Goal: Task Accomplishment & Management: Complete application form

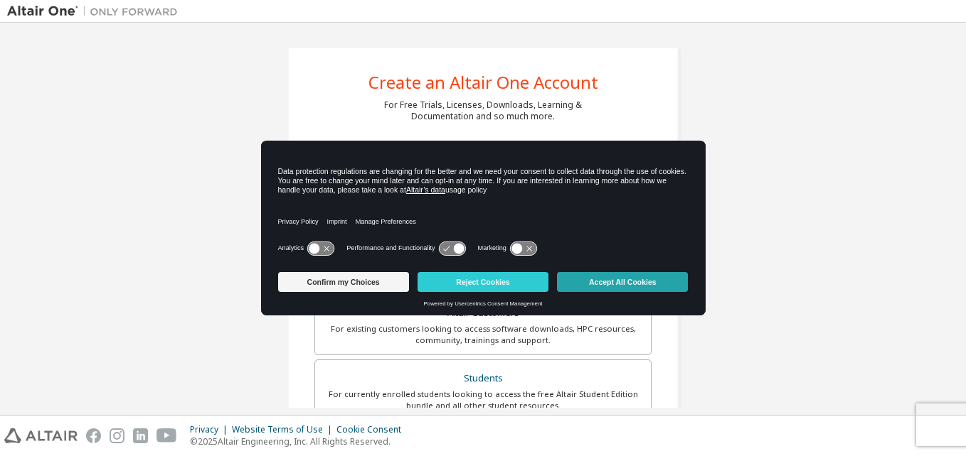
click at [645, 274] on button "Accept All Cookies" at bounding box center [622, 282] width 131 height 20
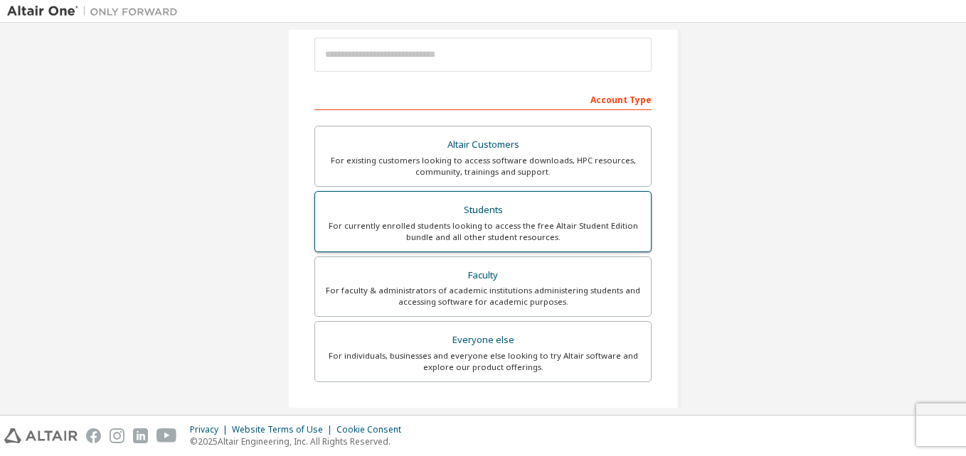
scroll to position [213, 0]
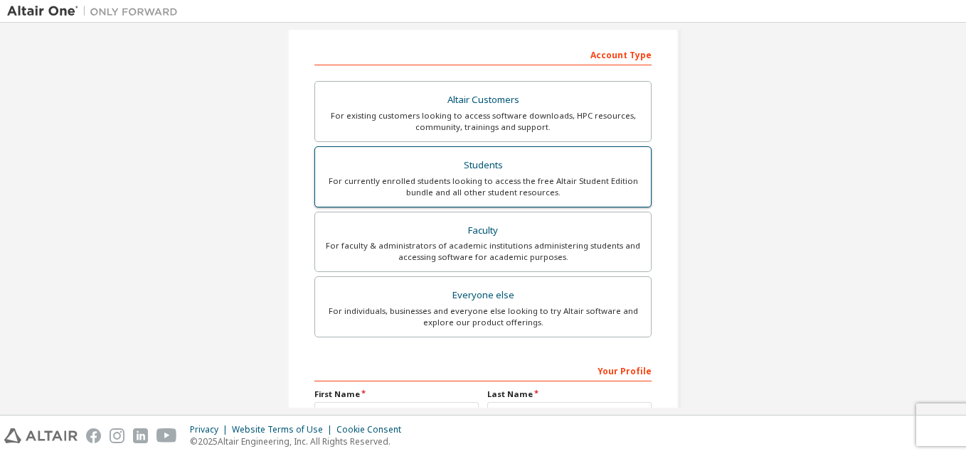
click at [537, 181] on div "For currently enrolled students looking to access the free Altair Student Editi…" at bounding box center [483, 187] width 319 height 23
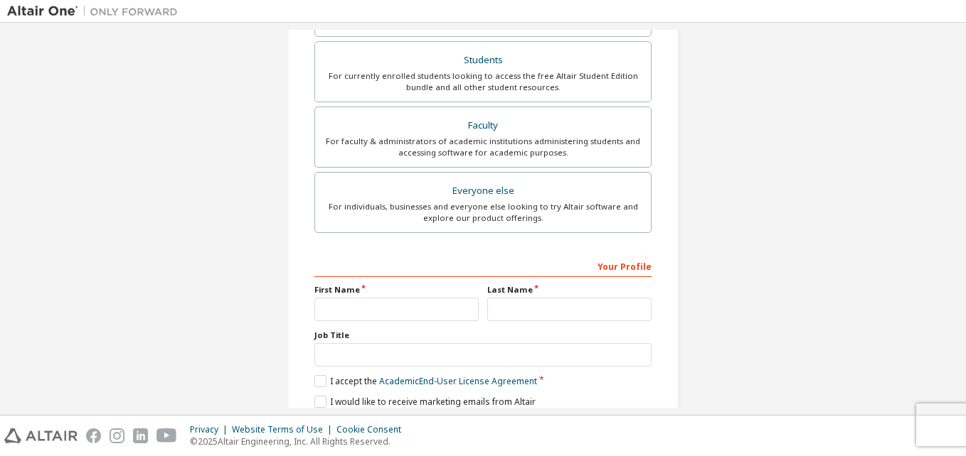
scroll to position [356, 0]
click at [376, 297] on div "First Name" at bounding box center [396, 302] width 173 height 37
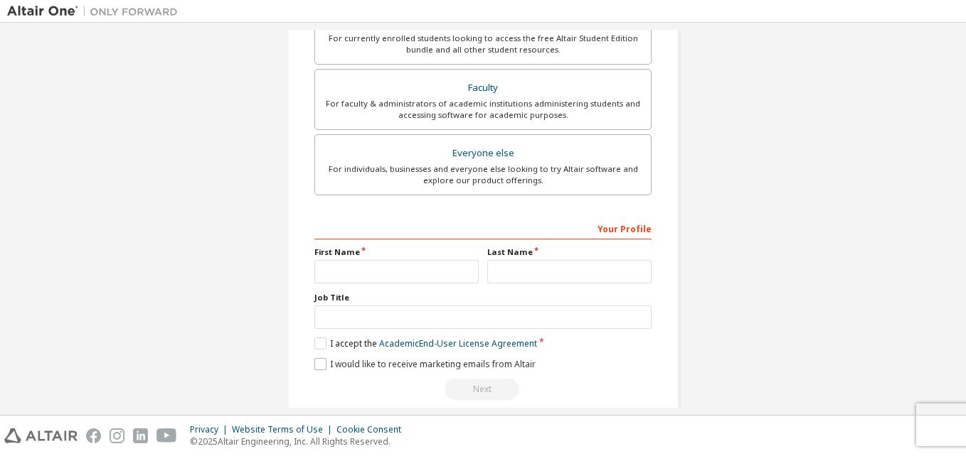
scroll to position [412, 0]
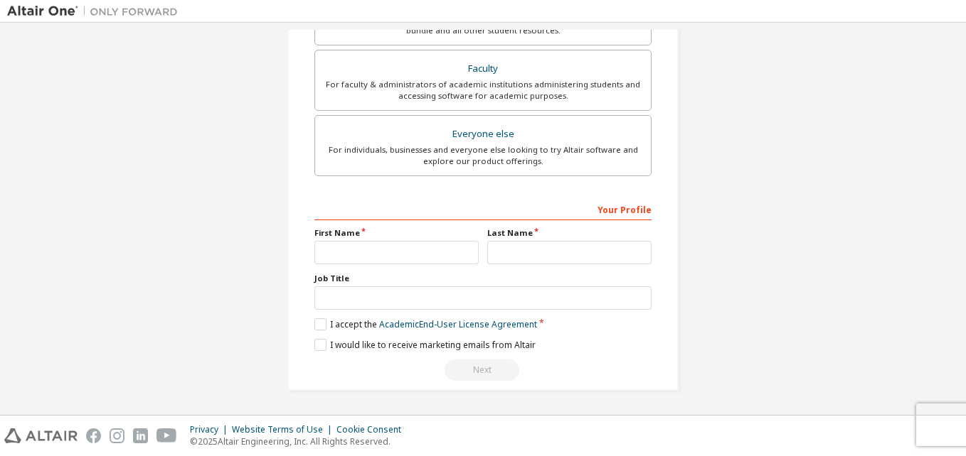
click at [323, 273] on label "Job Title" at bounding box center [482, 278] width 337 height 11
click at [326, 210] on div "Your Profile" at bounding box center [482, 209] width 337 height 23
click at [348, 235] on label "First Name" at bounding box center [396, 233] width 164 height 11
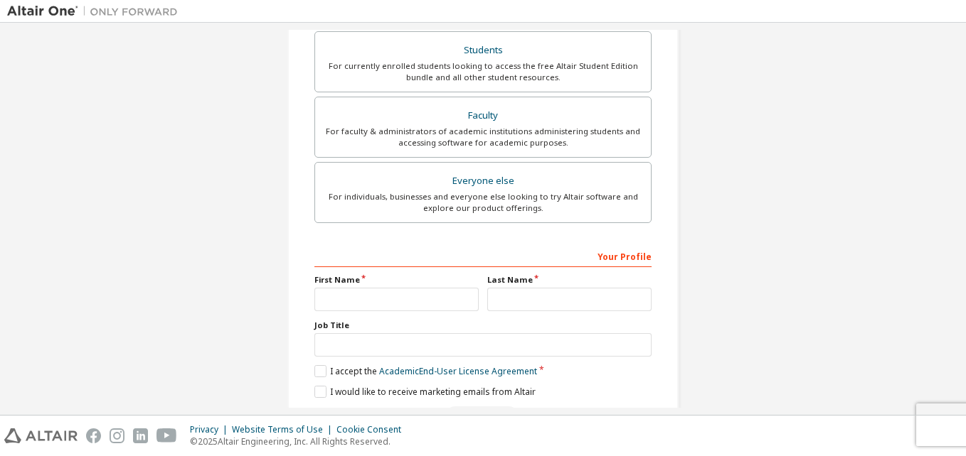
scroll to position [341, 0]
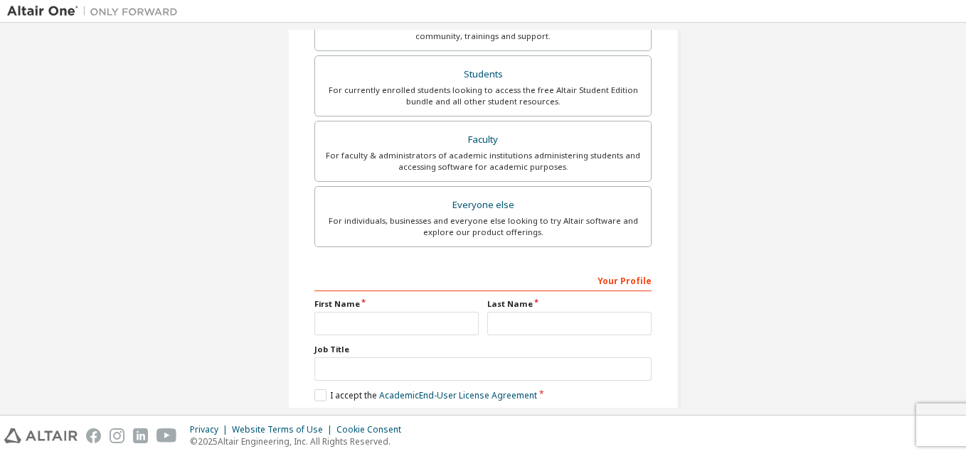
click at [616, 283] on div "Your Profile" at bounding box center [482, 280] width 337 height 23
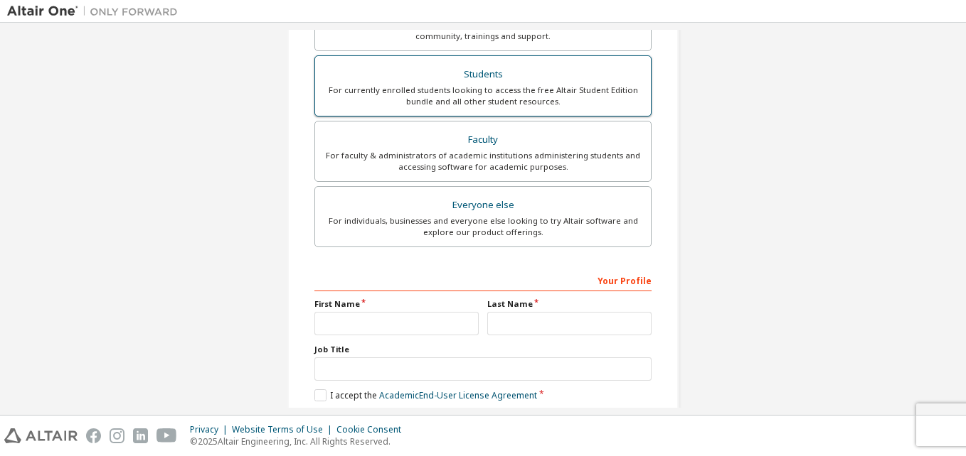
click at [491, 114] on label "Students For currently enrolled students looking to access the free Altair Stud…" at bounding box center [482, 85] width 337 height 61
click at [485, 94] on div "For currently enrolled students looking to access the free Altair Student Editi…" at bounding box center [483, 96] width 319 height 23
click at [485, 93] on div "For currently enrolled students looking to access the free Altair Student Editi…" at bounding box center [483, 96] width 319 height 23
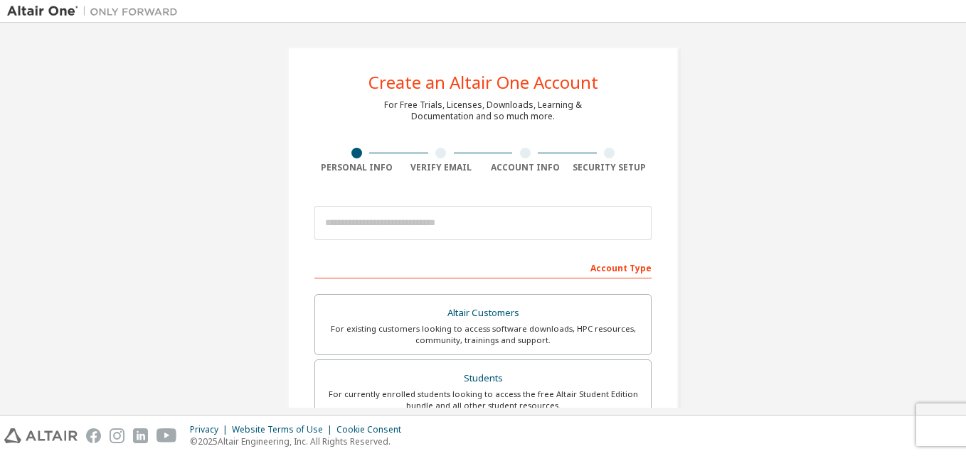
click at [420, 165] on div "Verify Email" at bounding box center [441, 167] width 85 height 11
click at [435, 162] on div "Verify Email" at bounding box center [441, 167] width 85 height 11
drag, startPoint x: 352, startPoint y: 154, endPoint x: 533, endPoint y: 137, distance: 182.1
click at [533, 137] on div "Create an Altair One Account For Free Trials, Licenses, Downloads, Learning & D…" at bounding box center [482, 406] width 391 height 719
drag, startPoint x: 533, startPoint y: 137, endPoint x: 454, endPoint y: 167, distance: 85.1
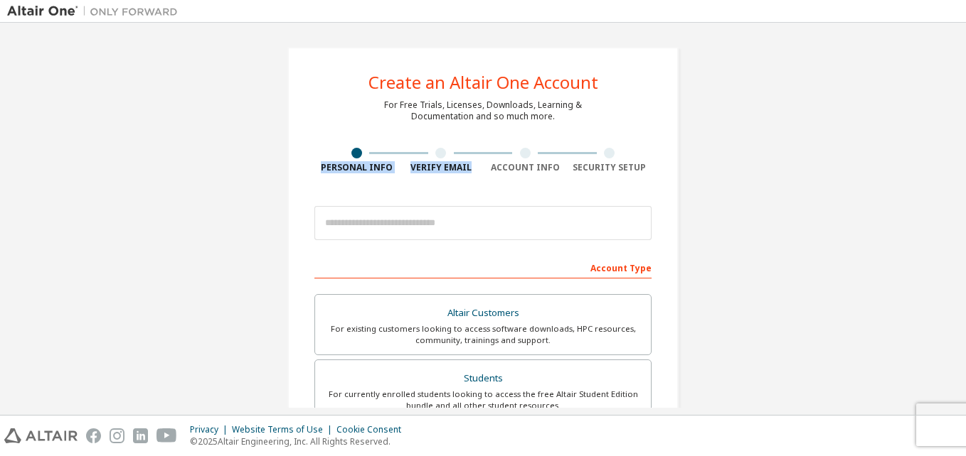
click at [454, 167] on div "Verify Email" at bounding box center [441, 167] width 85 height 11
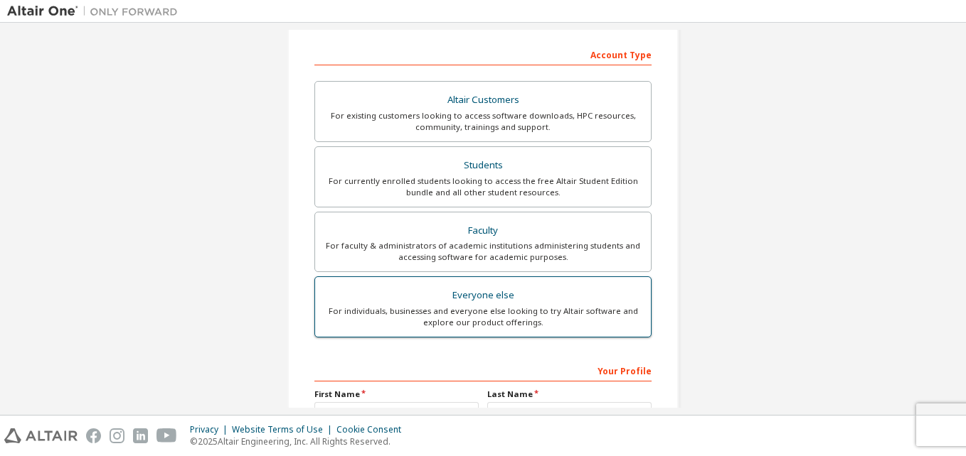
click at [509, 309] on div "For individuals, businesses and everyone else looking to try Altair software an…" at bounding box center [483, 317] width 319 height 23
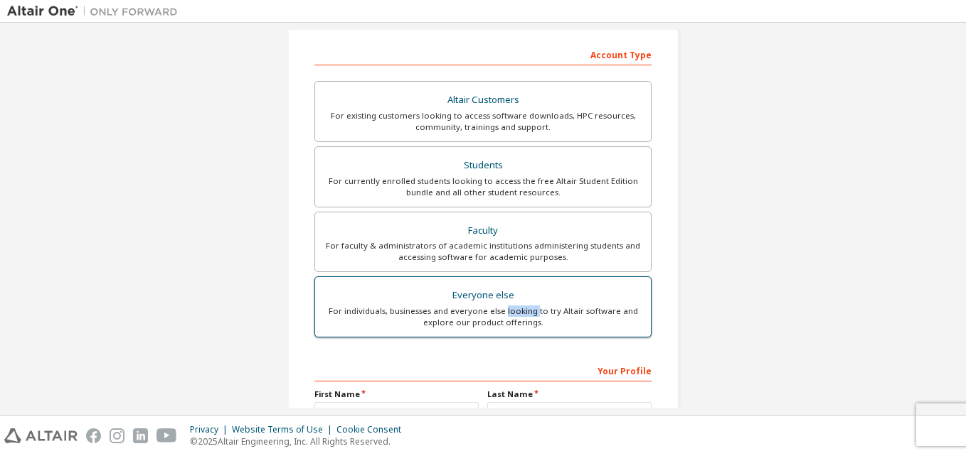
click at [509, 309] on div "For individuals, businesses and everyone else looking to try Altair software an…" at bounding box center [483, 317] width 319 height 23
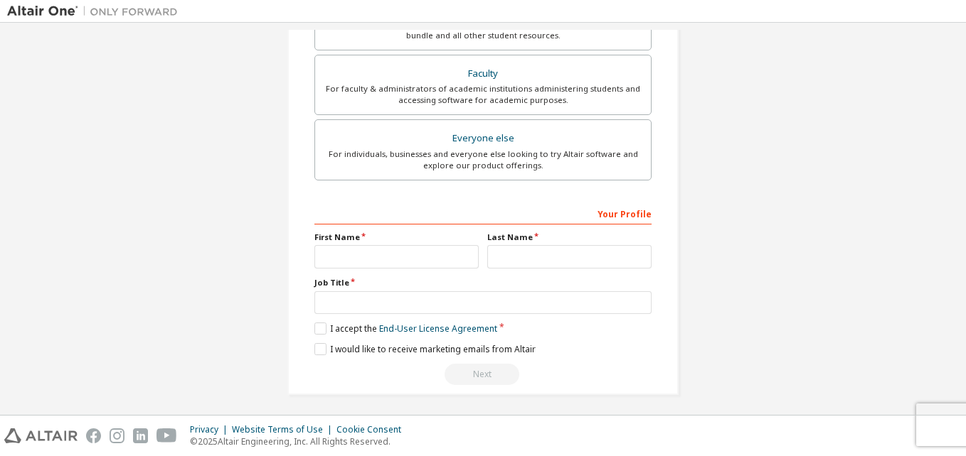
scroll to position [375, 0]
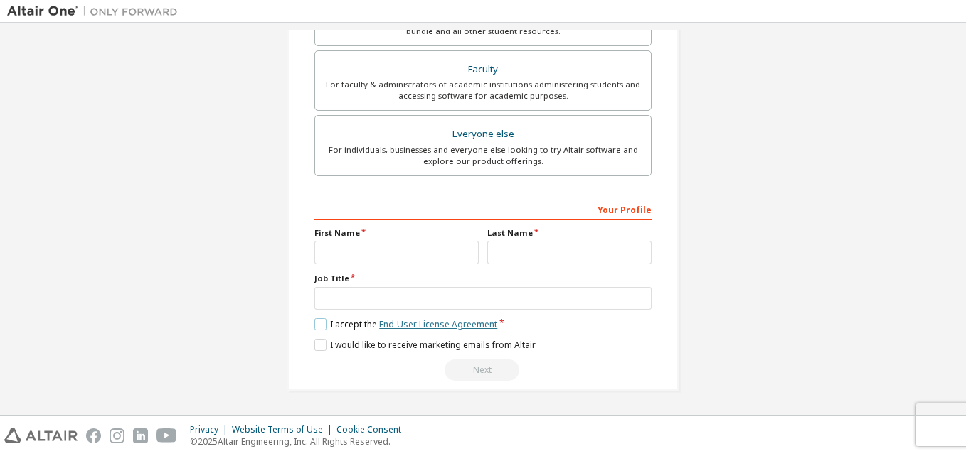
click at [457, 327] on link "End-User License Agreement" at bounding box center [438, 325] width 118 height 12
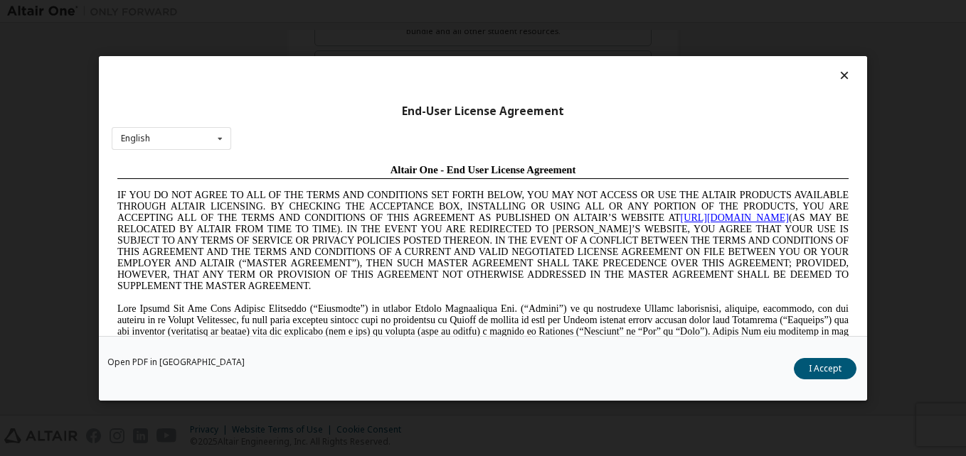
scroll to position [0, 0]
click at [814, 369] on button "I Accept" at bounding box center [825, 368] width 63 height 21
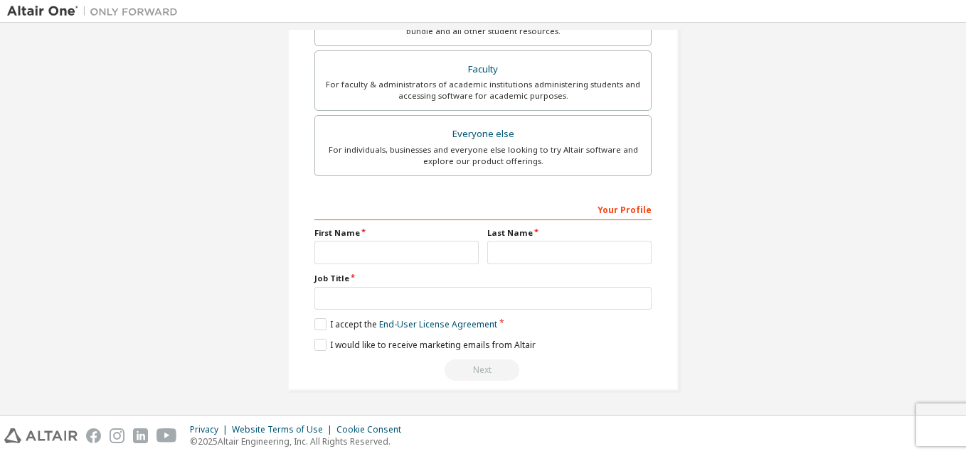
click at [381, 229] on label "First Name" at bounding box center [396, 233] width 164 height 11
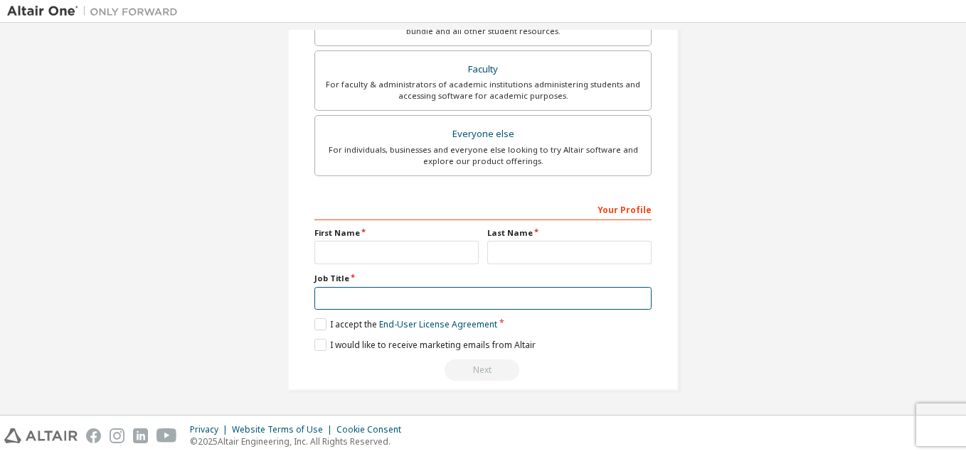
click at [325, 294] on input "text" at bounding box center [482, 298] width 337 height 23
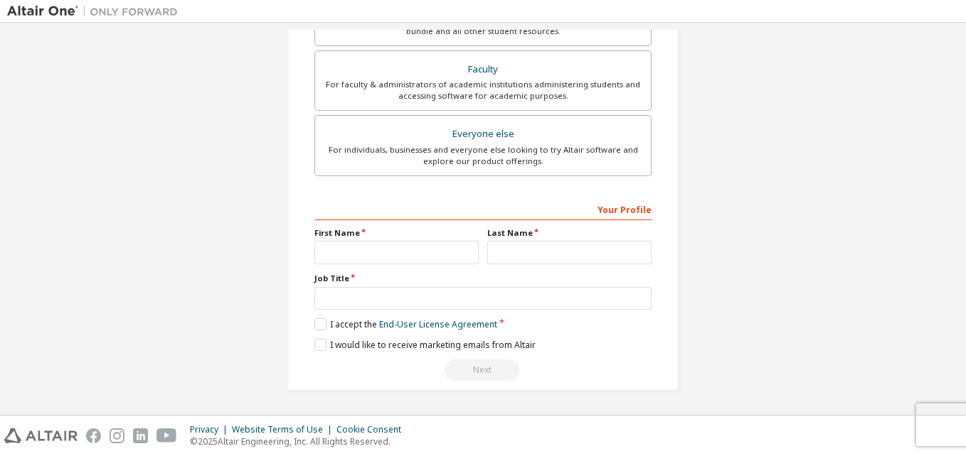
click at [326, 225] on div "**********" at bounding box center [482, 290] width 337 height 184
click at [329, 232] on label "First Name" at bounding box center [396, 233] width 164 height 11
click at [338, 247] on input "text" at bounding box center [396, 252] width 164 height 23
type input "******"
click at [512, 260] on input "text" at bounding box center [569, 252] width 164 height 23
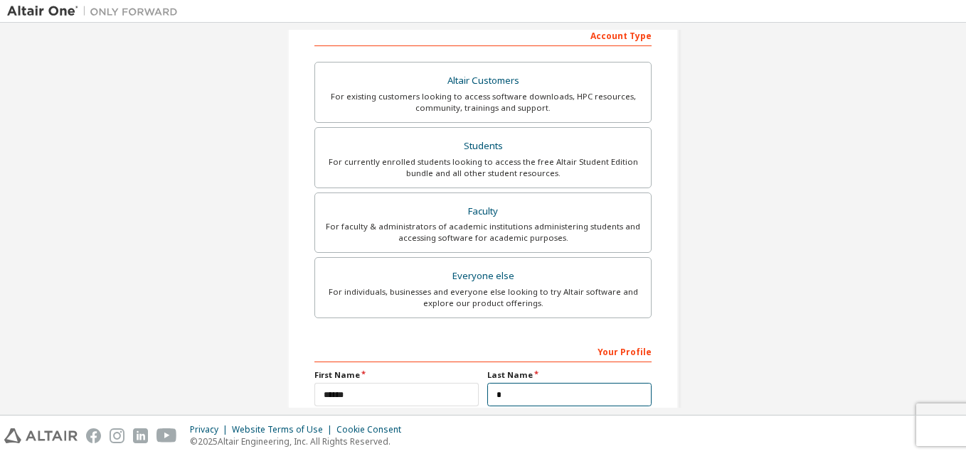
scroll to position [375, 0]
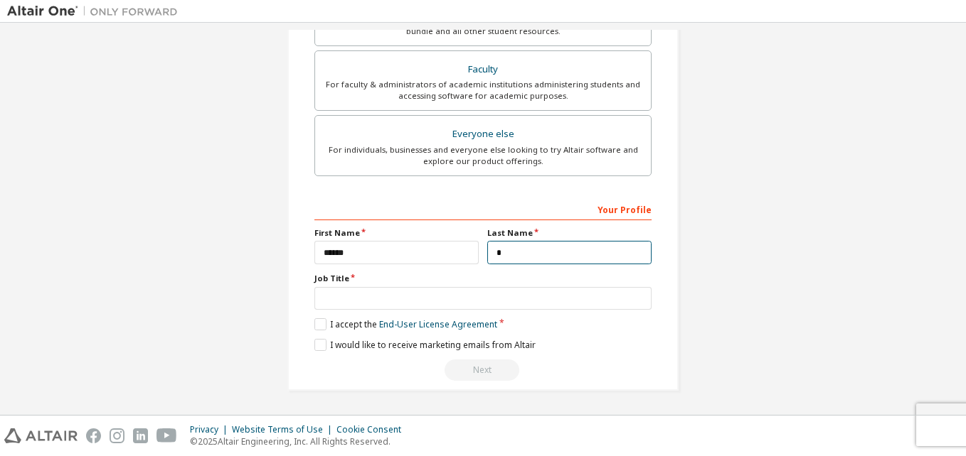
type input "*"
click at [614, 213] on div "Your Profile" at bounding box center [482, 209] width 337 height 23
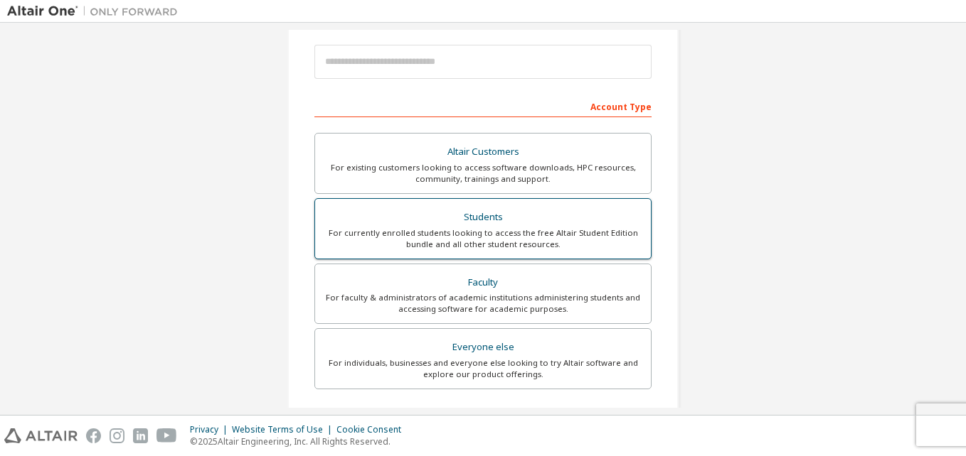
scroll to position [19, 0]
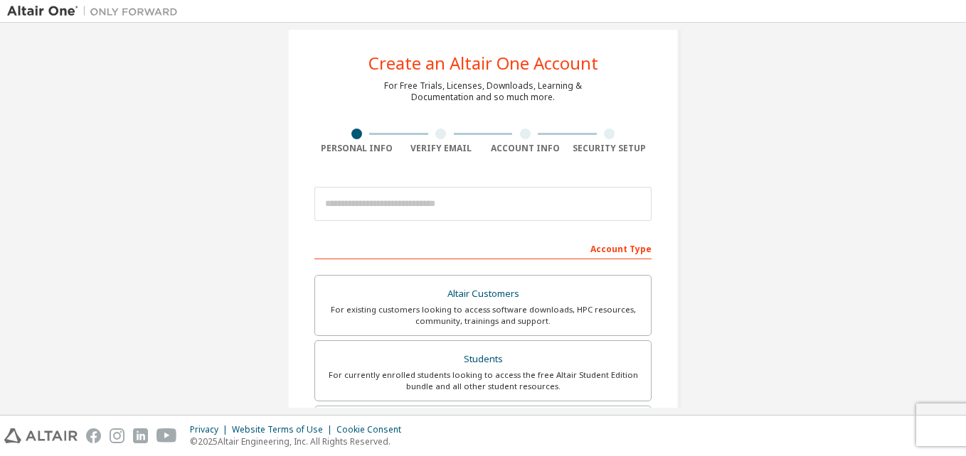
click at [426, 148] on div "Verify Email" at bounding box center [441, 148] width 85 height 11
click at [433, 148] on div "Verify Email" at bounding box center [441, 148] width 85 height 11
drag, startPoint x: 433, startPoint y: 148, endPoint x: 419, endPoint y: 151, distance: 14.7
click at [419, 151] on div "Verify Email" at bounding box center [441, 148] width 85 height 11
drag, startPoint x: 352, startPoint y: 138, endPoint x: 377, endPoint y: 129, distance: 26.3
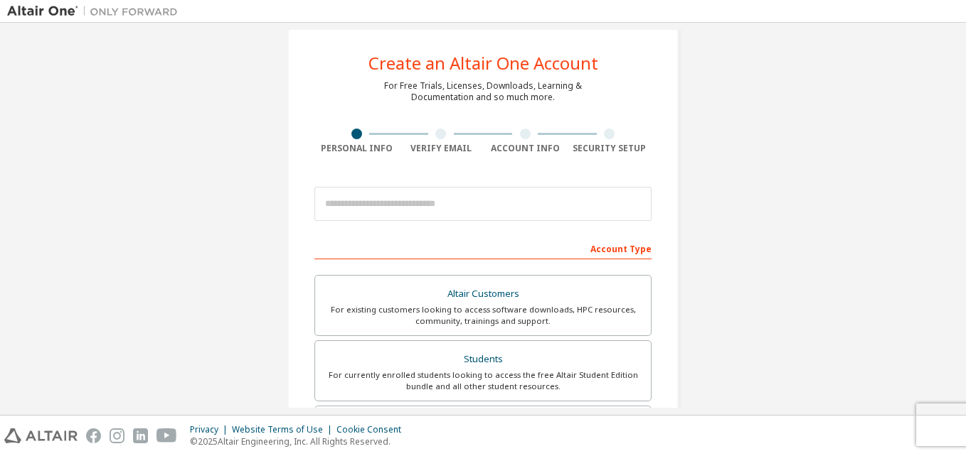
click at [372, 132] on div at bounding box center [356, 134] width 85 height 11
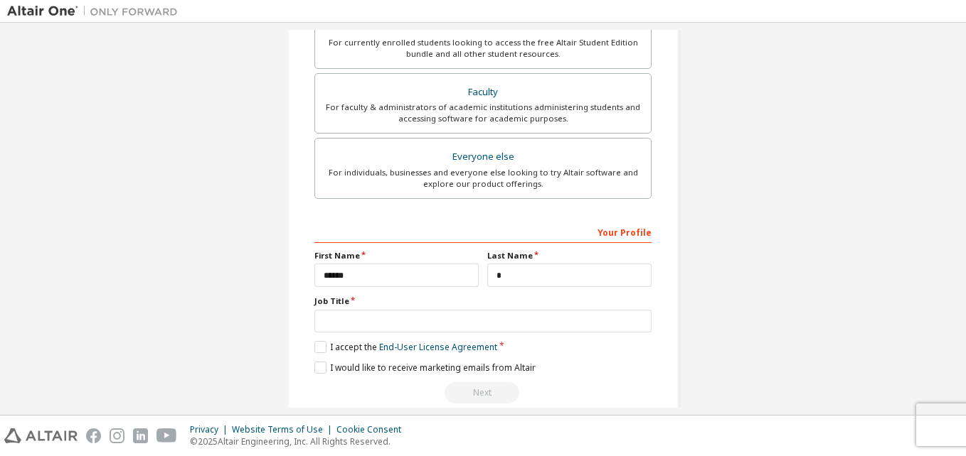
scroll to position [375, 0]
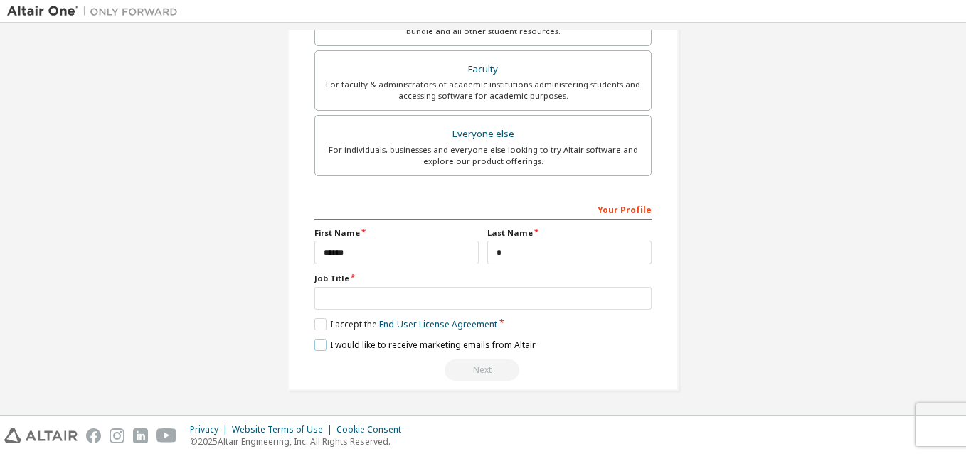
click at [395, 347] on label "I would like to receive marketing emails from Altair" at bounding box center [424, 345] width 221 height 12
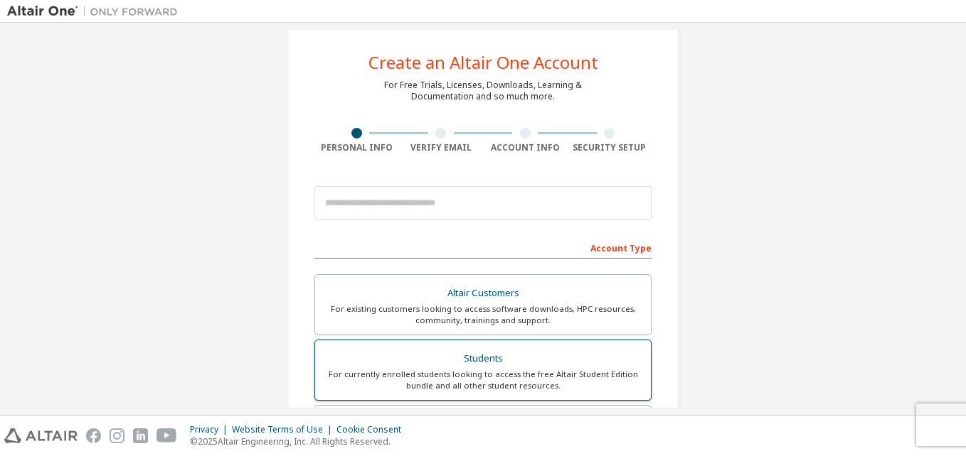
scroll to position [19, 0]
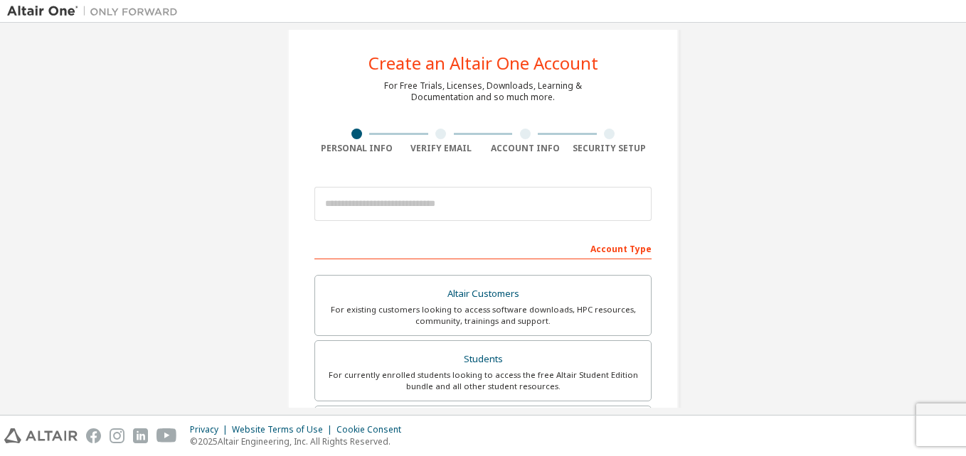
click at [420, 147] on div "Verify Email" at bounding box center [441, 148] width 85 height 11
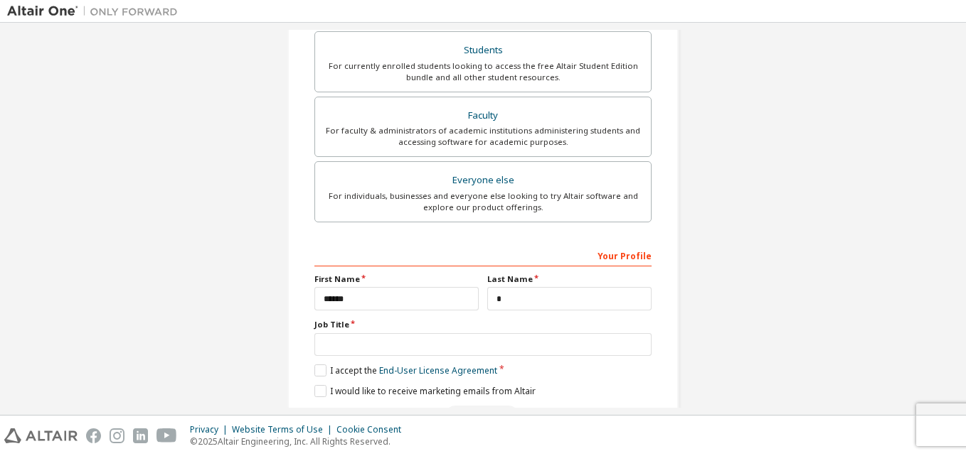
scroll to position [304, 0]
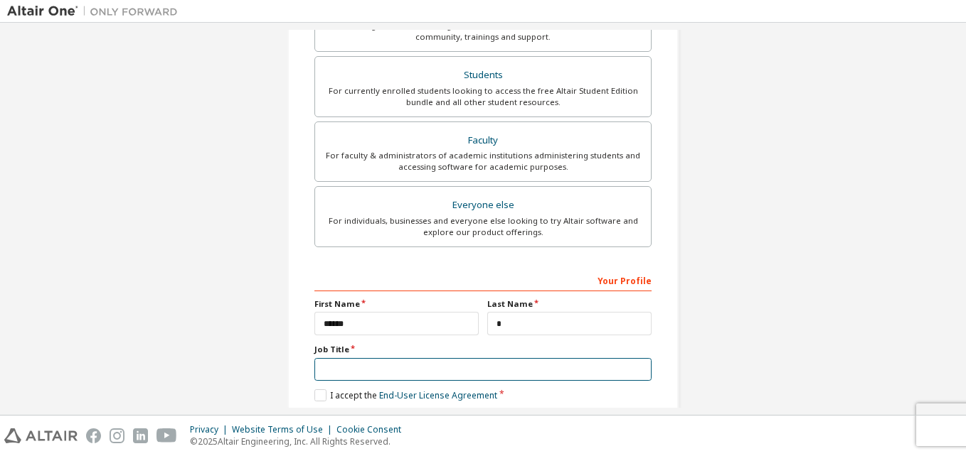
click at [410, 361] on input "text" at bounding box center [482, 369] width 337 height 23
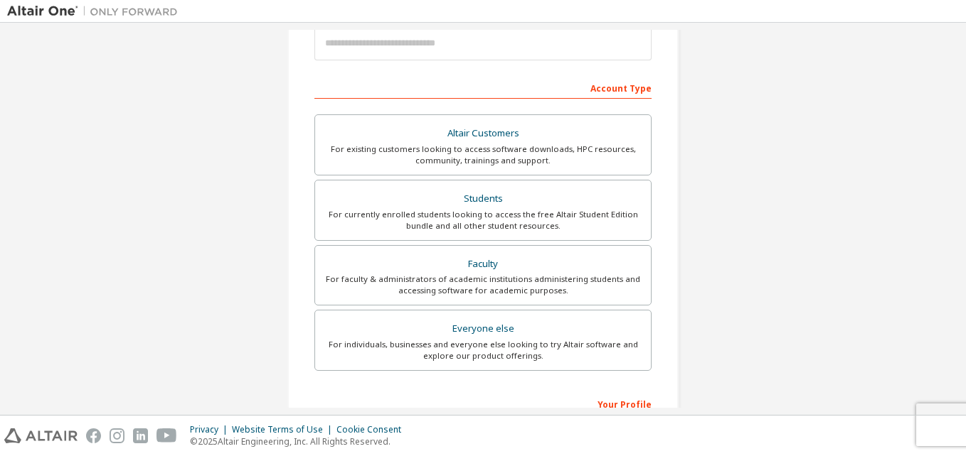
scroll to position [375, 0]
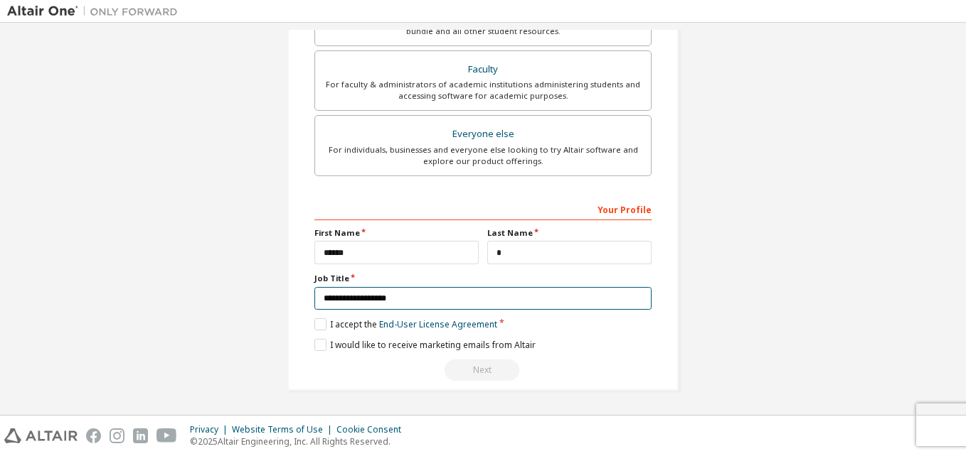
type input "**********"
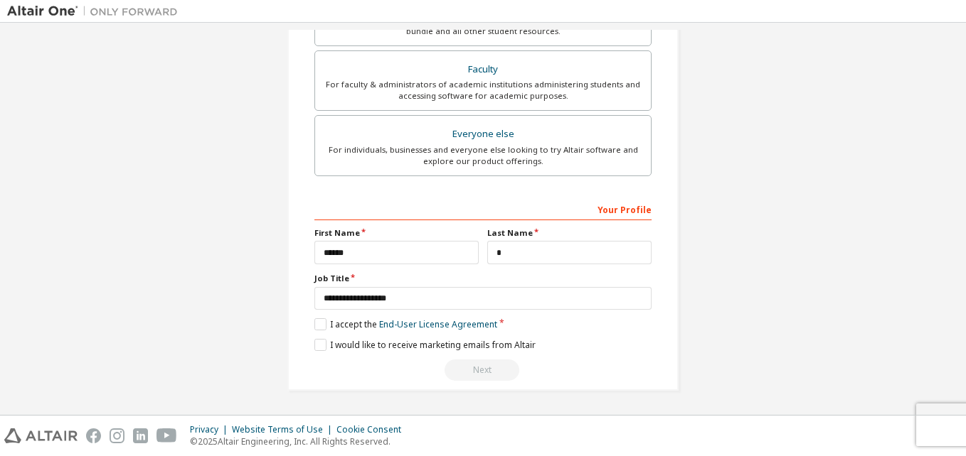
click at [471, 368] on div "Next" at bounding box center [482, 370] width 337 height 21
click at [475, 378] on div "Next" at bounding box center [482, 370] width 337 height 21
click at [475, 375] on div "Next" at bounding box center [482, 370] width 337 height 21
click at [475, 374] on div "Next" at bounding box center [482, 370] width 337 height 21
click at [457, 383] on div "**********" at bounding box center [482, 31] width 391 height 719
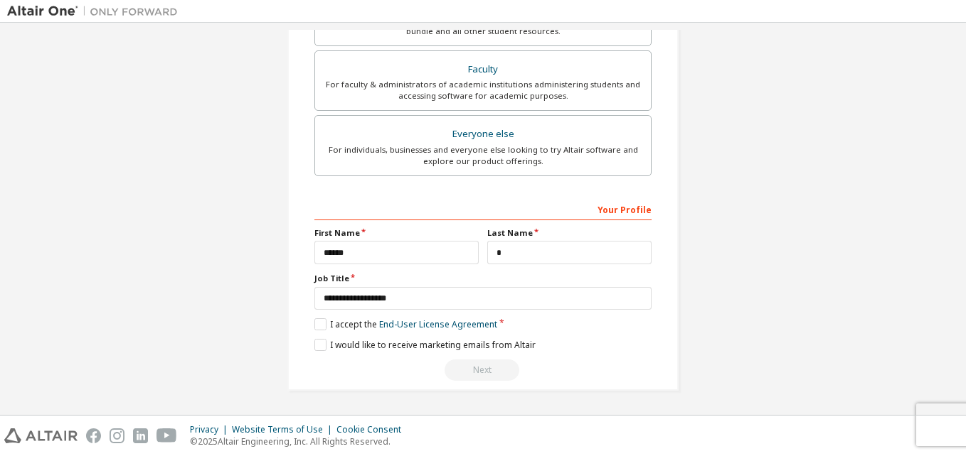
click at [457, 383] on div "**********" at bounding box center [482, 31] width 391 height 719
click at [456, 381] on div "Next" at bounding box center [482, 370] width 337 height 21
click at [512, 249] on input "*" at bounding box center [569, 252] width 164 height 23
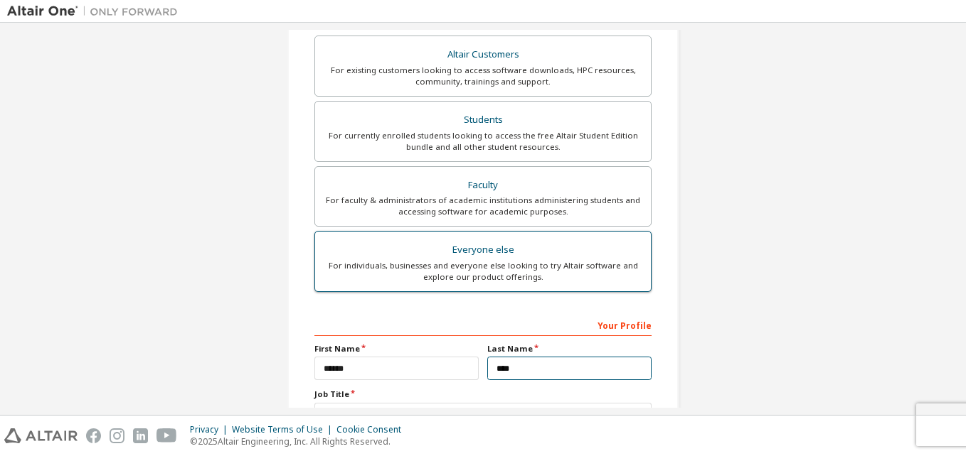
scroll to position [304, 0]
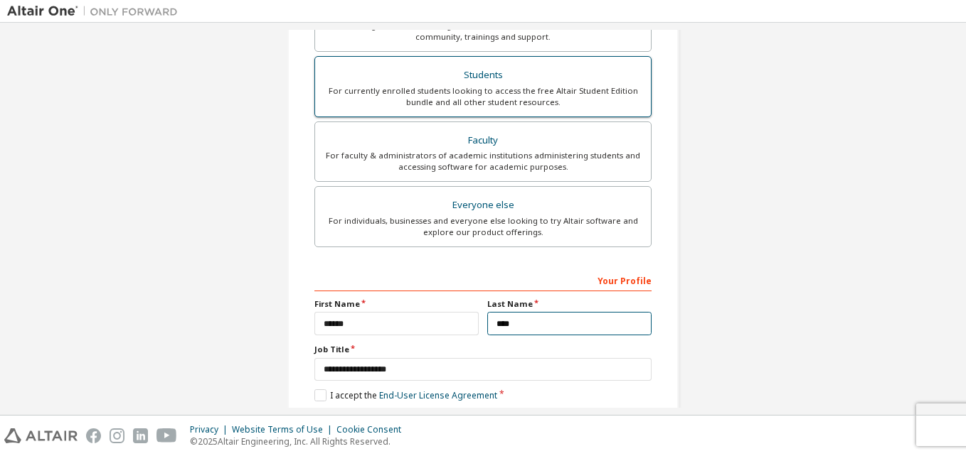
type input "****"
click at [440, 80] on div "Students" at bounding box center [483, 75] width 319 height 20
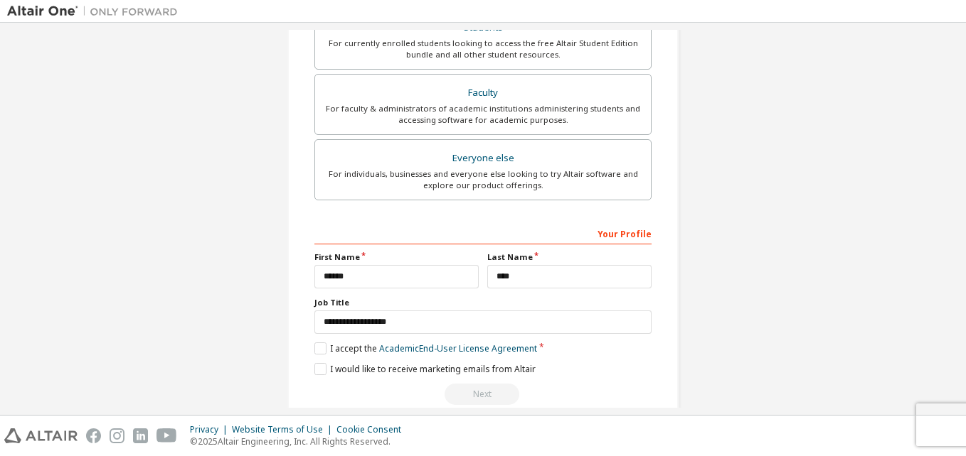
scroll to position [412, 0]
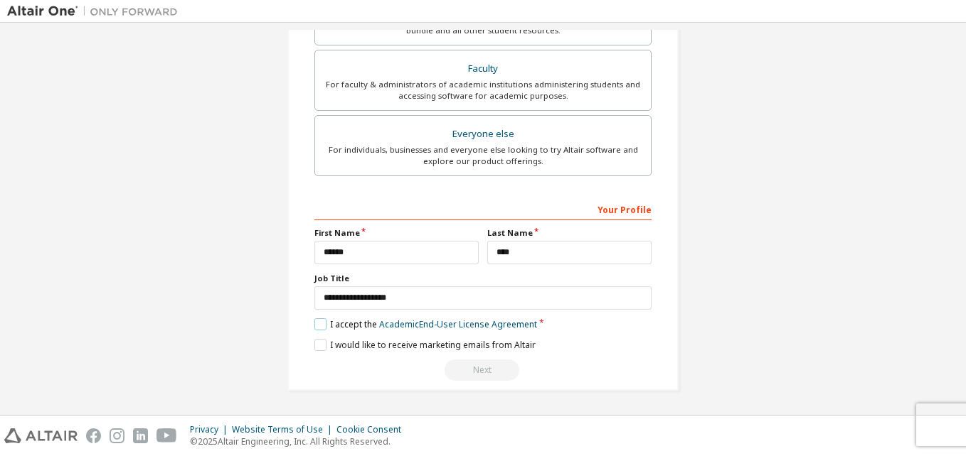
click at [324, 326] on label "I accept the Academic End-User License Agreement" at bounding box center [425, 325] width 223 height 12
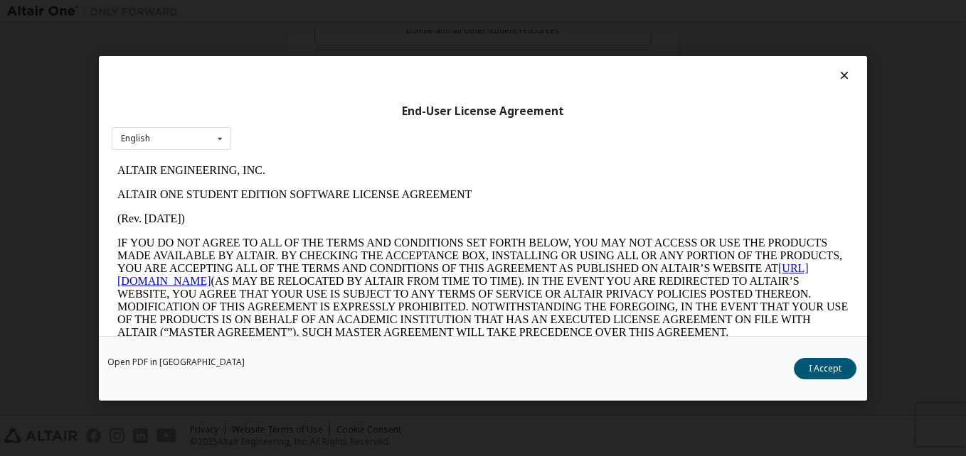
scroll to position [0, 0]
click at [816, 370] on button "I Accept" at bounding box center [825, 368] width 63 height 21
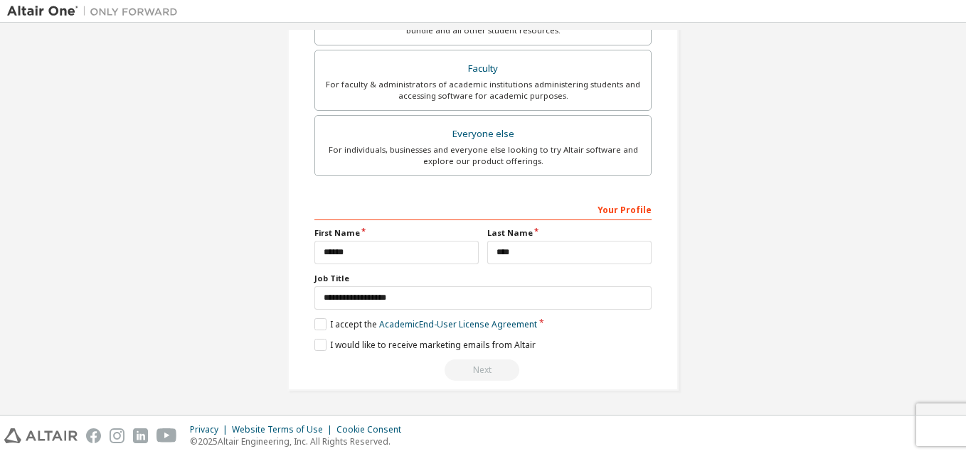
click at [501, 367] on div "Next" at bounding box center [482, 370] width 337 height 21
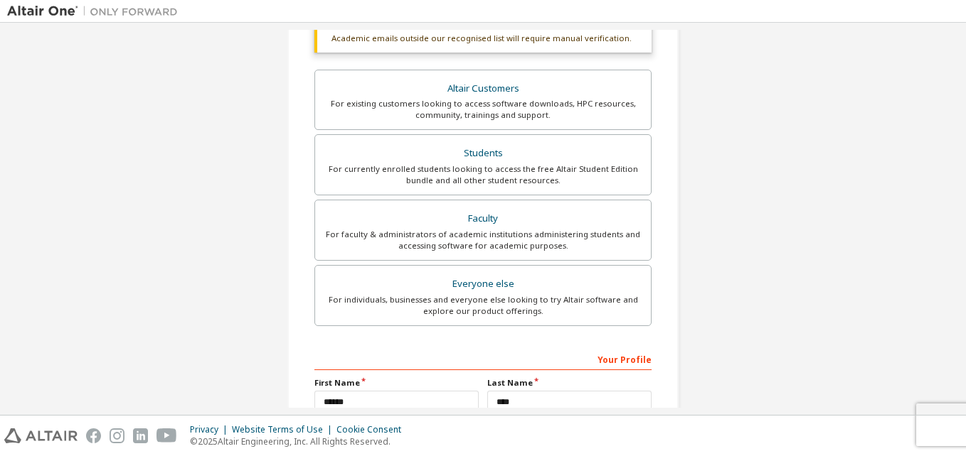
scroll to position [341, 0]
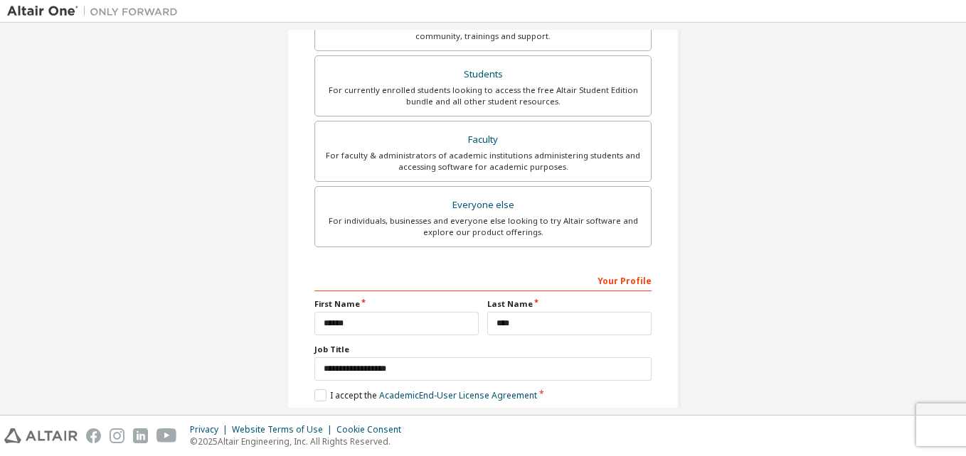
click at [449, 274] on div "Your Profile" at bounding box center [482, 280] width 337 height 23
click at [618, 287] on div "Your Profile" at bounding box center [482, 280] width 337 height 23
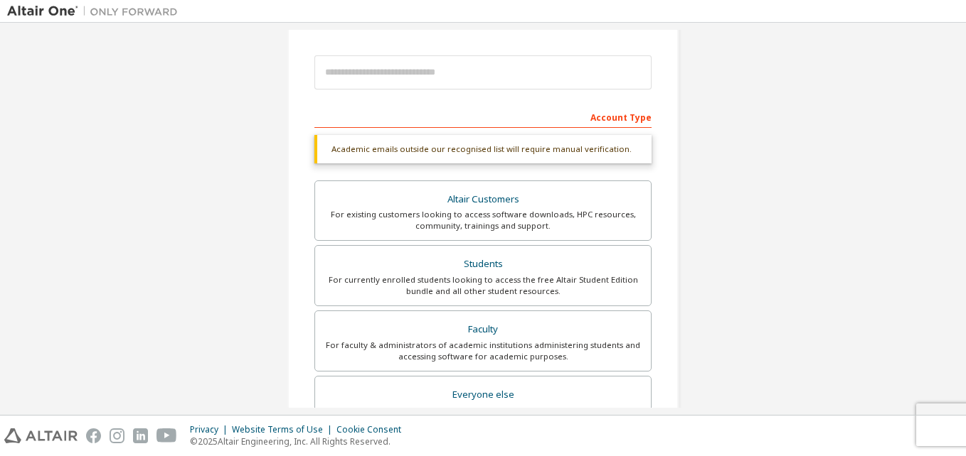
scroll to position [127, 0]
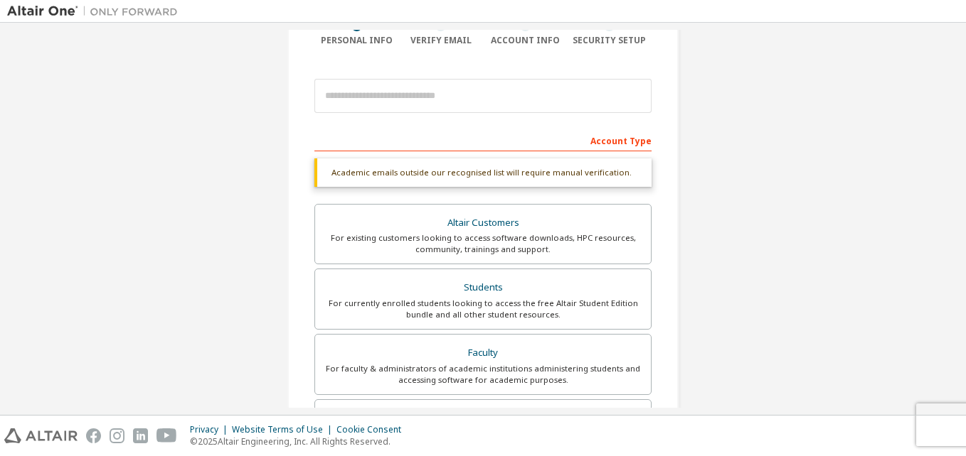
click at [459, 139] on div "Account Type" at bounding box center [482, 140] width 337 height 23
click at [466, 171] on div "Academic emails outside our recognised list will require manual verification." at bounding box center [482, 173] width 337 height 28
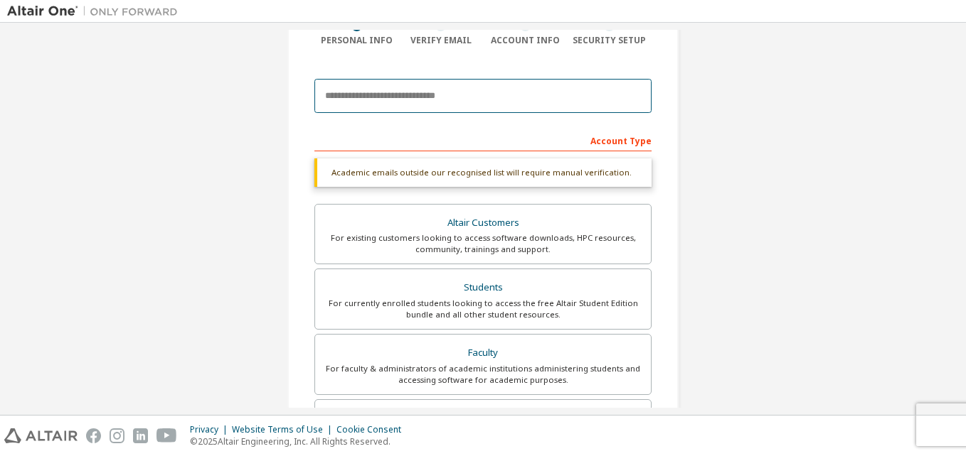
click at [422, 91] on input "email" at bounding box center [482, 96] width 337 height 34
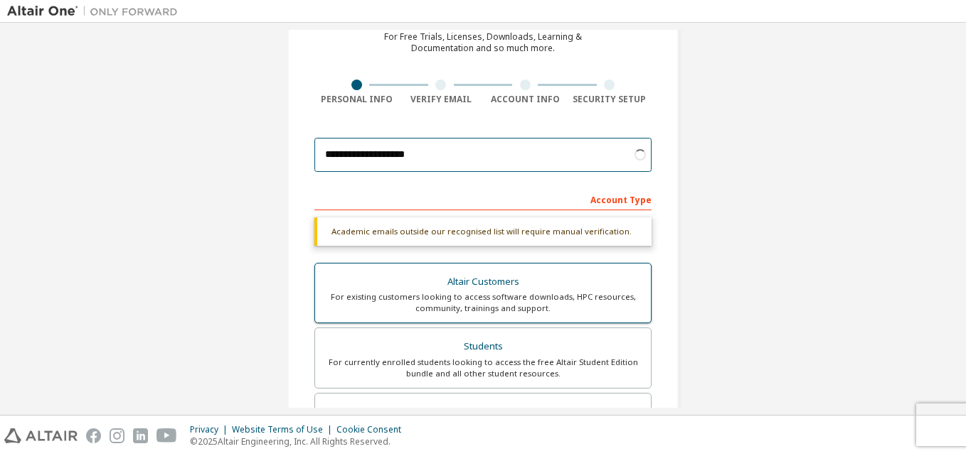
scroll to position [56, 0]
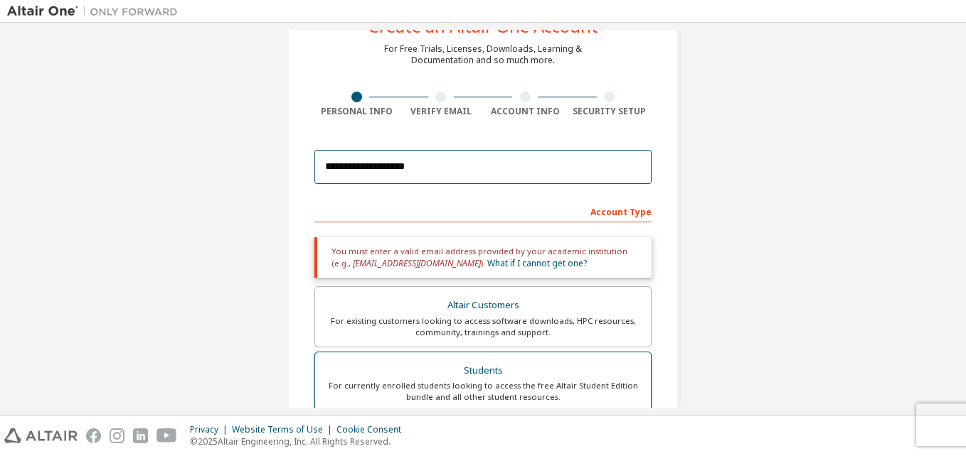
type input "**********"
click at [501, 374] on div "Students" at bounding box center [483, 371] width 319 height 20
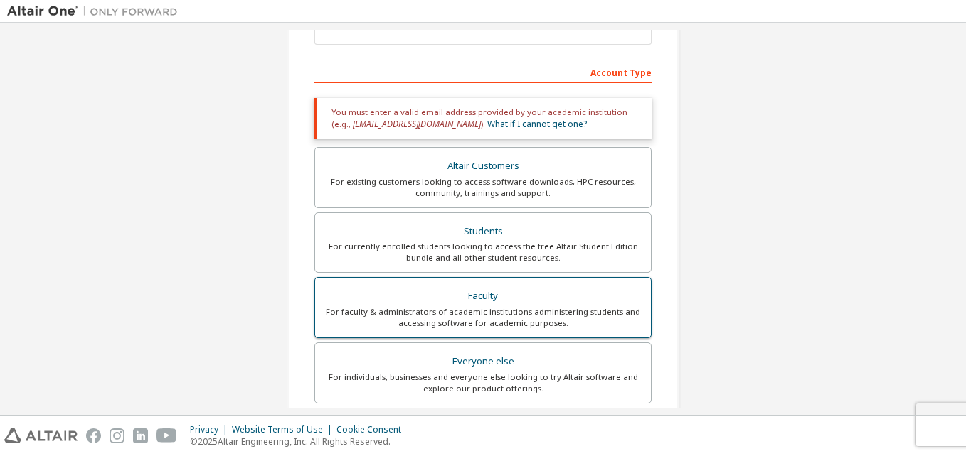
scroll to position [198, 0]
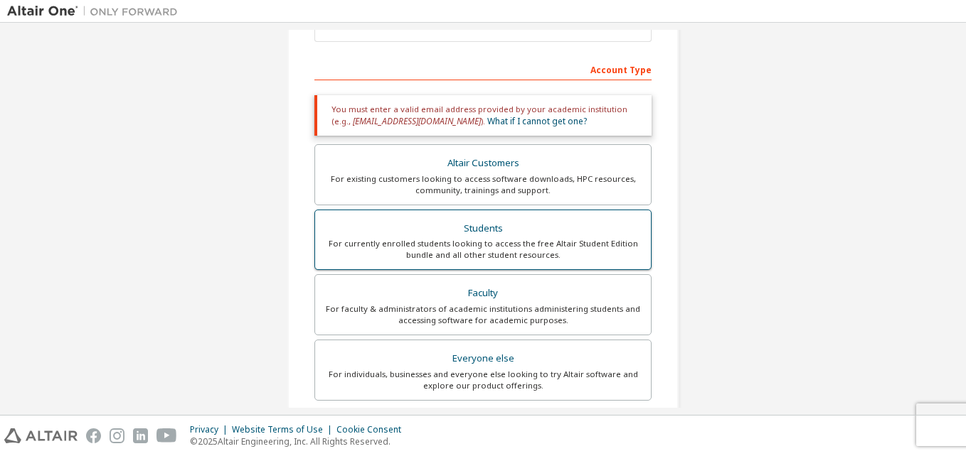
click at [523, 240] on div "For currently enrolled students looking to access the free Altair Student Editi…" at bounding box center [483, 249] width 319 height 23
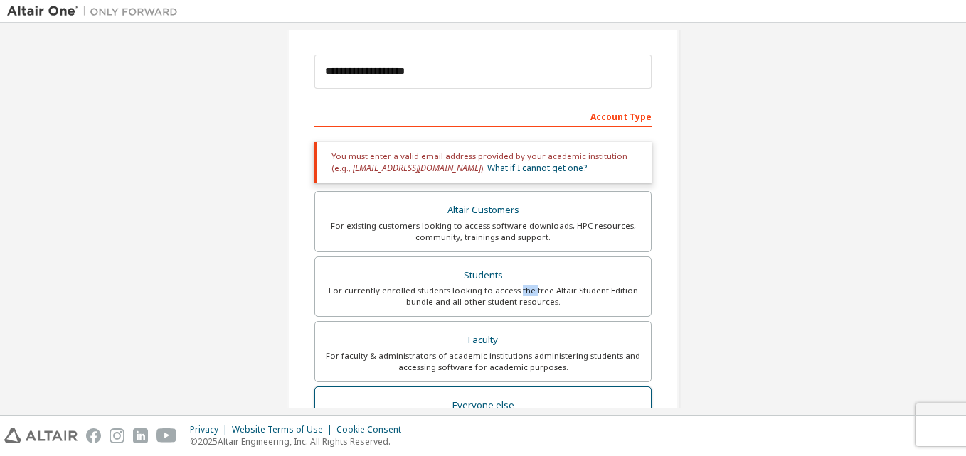
scroll to position [56, 0]
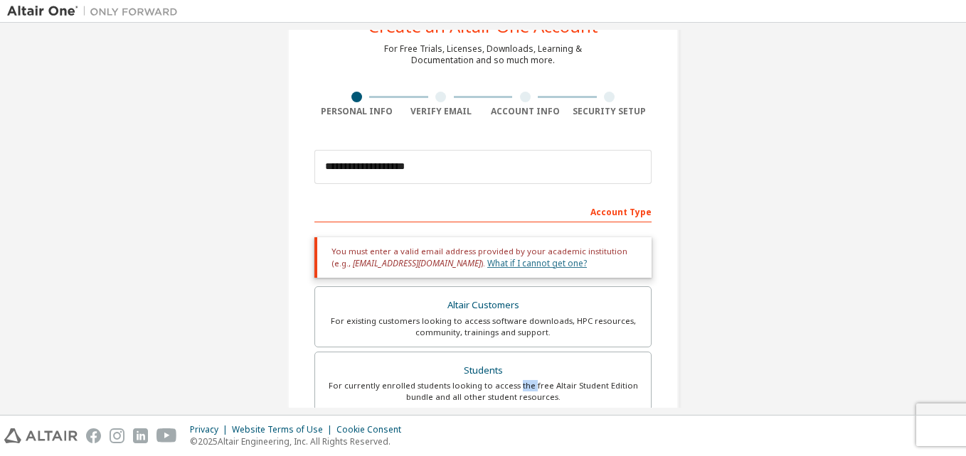
click at [511, 265] on link "What if I cannot get one?" at bounding box center [537, 263] width 100 height 12
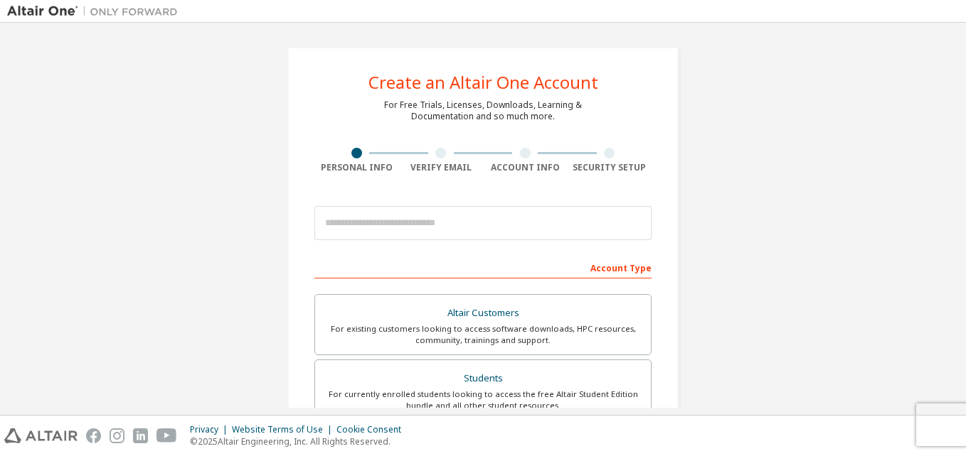
scroll to position [71, 0]
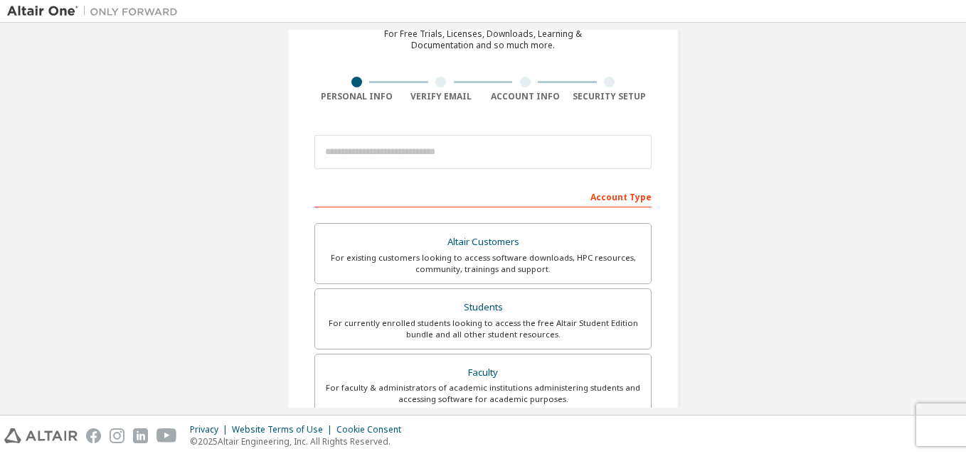
click at [397, 192] on div "Account Type" at bounding box center [482, 196] width 337 height 23
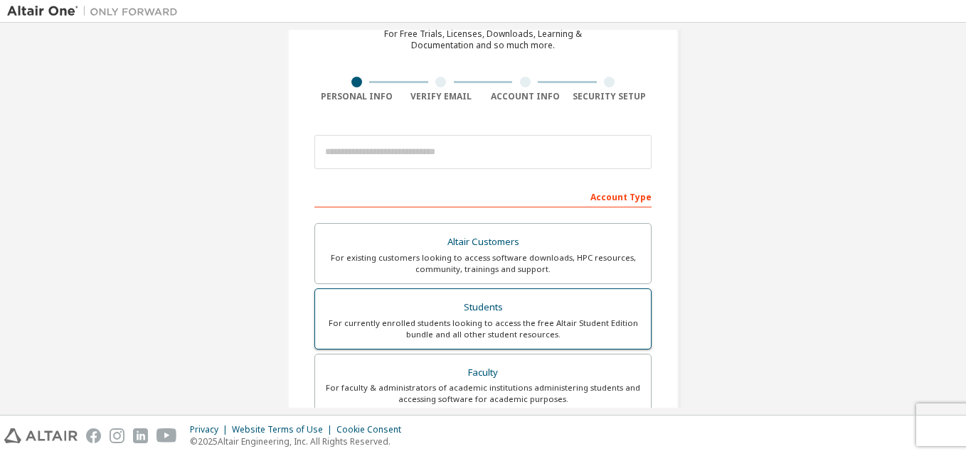
click at [500, 332] on div "For currently enrolled students looking to access the free Altair Student Editi…" at bounding box center [483, 329] width 319 height 23
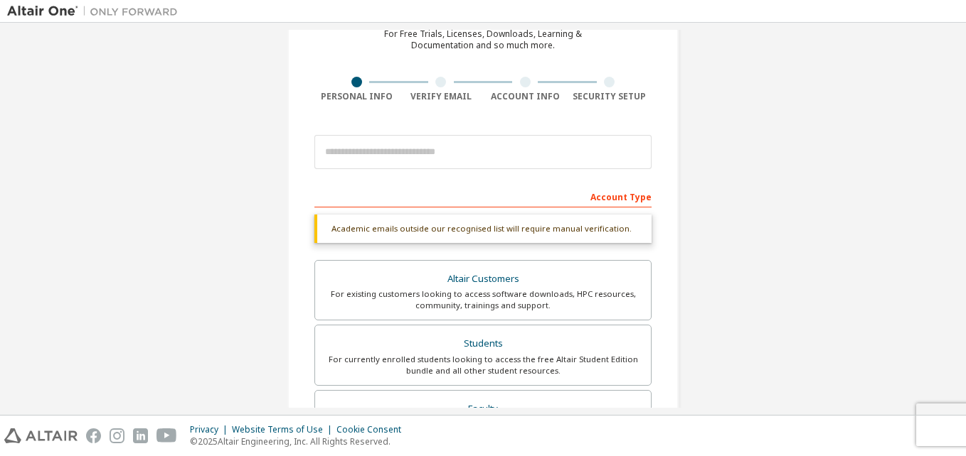
click at [417, 184] on form "This is a federated email. No need to register a new account. You should be abl…" at bounding box center [482, 425] width 337 height 594
click at [414, 202] on div "Account Type" at bounding box center [482, 196] width 337 height 23
click at [357, 209] on div "Account Type Academic emails outside our recognised list will require manual ve…" at bounding box center [482, 453] width 337 height 537
click at [375, 240] on div "Academic emails outside our recognised list will require manual verification." at bounding box center [482, 229] width 337 height 28
click at [373, 205] on div "Account Type" at bounding box center [482, 196] width 337 height 23
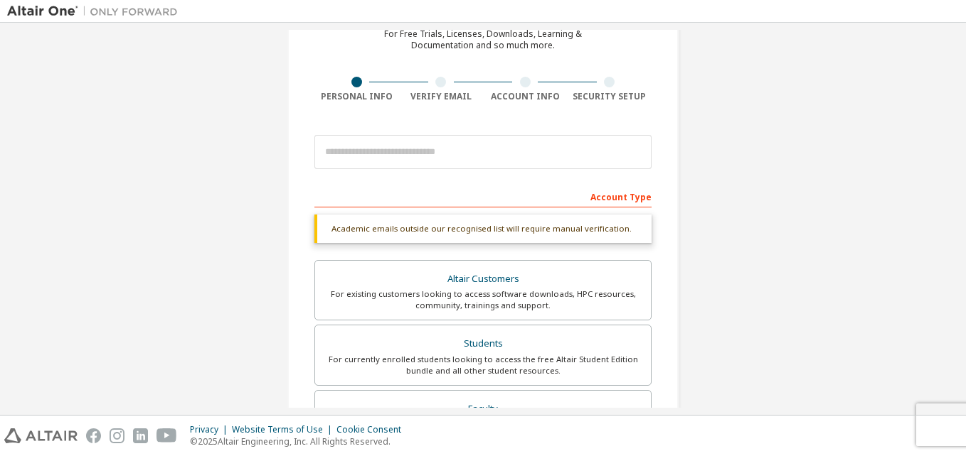
click at [373, 205] on div "Account Type" at bounding box center [482, 196] width 337 height 23
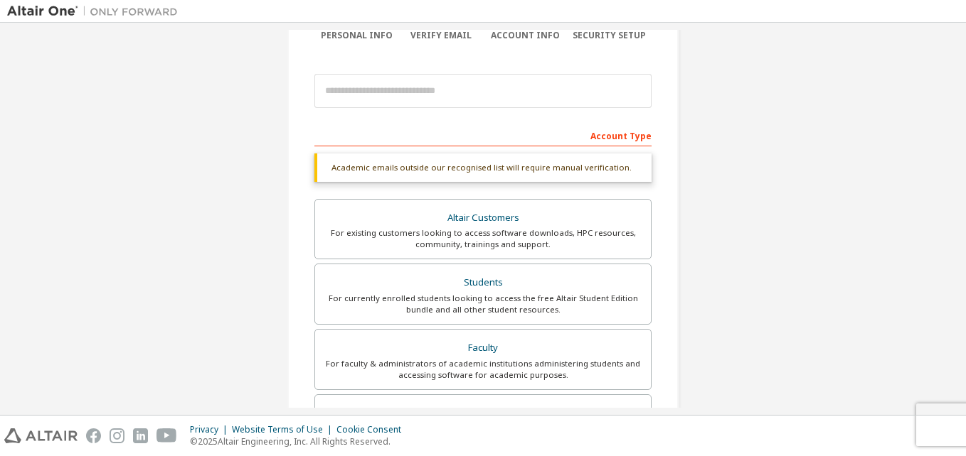
scroll to position [213, 0]
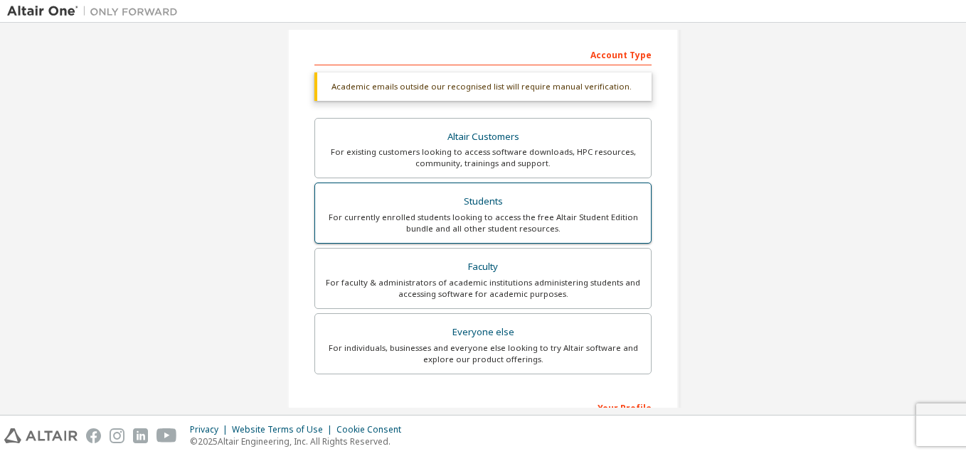
click at [516, 203] on div "Students" at bounding box center [483, 202] width 319 height 20
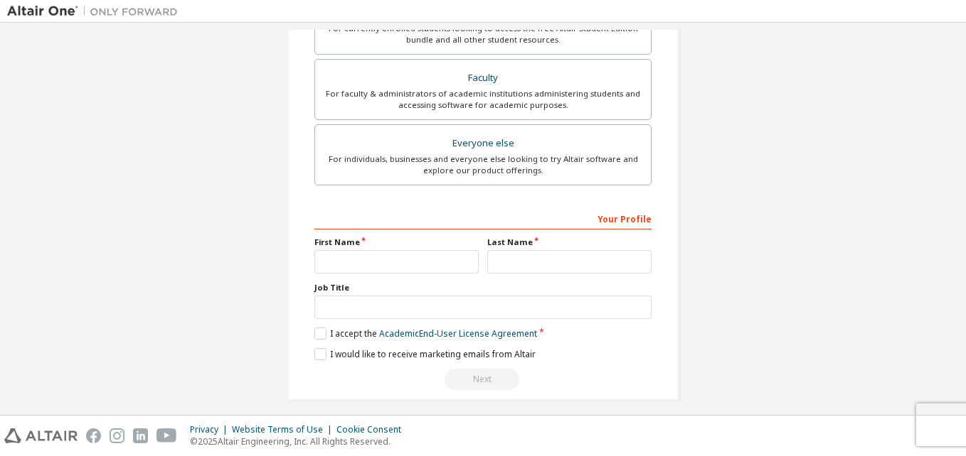
scroll to position [412, 0]
